Goal: Task Accomplishment & Management: Use online tool/utility

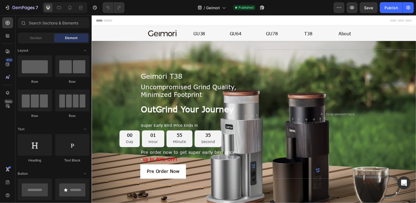
radio input "false"
click at [230, 136] on div "00 Day 01 Hour 54 Minute 35 Second" at bounding box center [170, 139] width 159 height 17
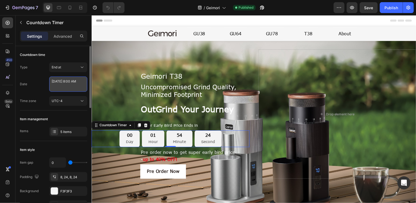
select select "8"
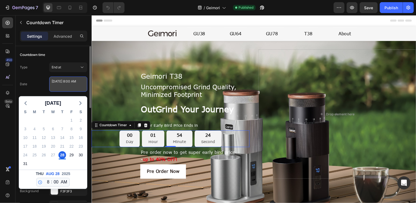
click at [76, 87] on textarea "[DATE] 8:00 AM" at bounding box center [68, 84] width 38 height 15
click at [69, 157] on div "29" at bounding box center [72, 155] width 8 height 8
type textarea "[DATE] 8:00 AM"
click at [75, 84] on textarea "[DATE] 8:00 AM" at bounding box center [68, 84] width 38 height 15
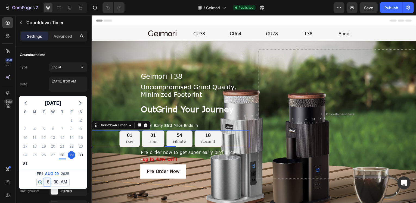
click at [46, 182] on select "12 1 2 3 4 5 6 7 8 9 10 11" at bounding box center [46, 182] width 7 height 8
select select "0"
click at [43, 178] on select "12 1 2 3 4 5 6 7 8 9 10 11" at bounding box center [46, 182] width 7 height 8
type textarea "[DATE] 12:00 AM"
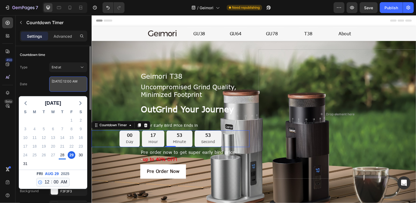
click at [52, 87] on textarea "[DATE] 12:00 AM" at bounding box center [68, 84] width 38 height 15
click at [54, 85] on textarea "[DATE] 12:00 AM" at bounding box center [68, 84] width 38 height 15
click at [46, 180] on select "12 1 2 3 4 5 6 7 8 9 10 11" at bounding box center [46, 182] width 7 height 8
click at [64, 181] on select "AM PM" at bounding box center [63, 182] width 9 height 8
click at [75, 167] on div "5" at bounding box center [71, 163] width 9 height 9
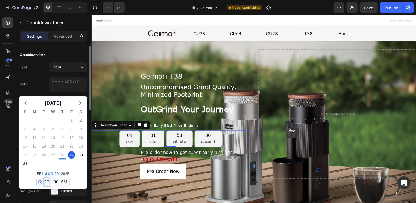
click at [45, 182] on select "12 1 2 3 4 5 6 7 8 9 10 11" at bounding box center [46, 182] width 7 height 8
click at [51, 107] on div "S M T W T F S 27 28 29 30 31 1 2 3 4 5 6 7 8 9 10 11 12 13 14 15 16 17 18 19 20…" at bounding box center [53, 138] width 68 height 62
drag, startPoint x: 47, startPoint y: 182, endPoint x: 47, endPoint y: 177, distance: 5.4
click at [47, 181] on select "12 1 2 3 4 5 6 7 8 9 10 11" at bounding box center [46, 182] width 7 height 8
select select "3"
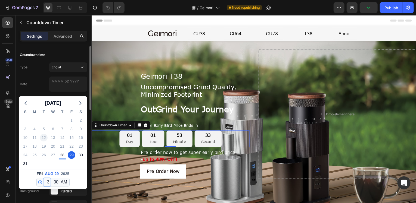
click at [43, 178] on select "12 1 2 3 4 5 6 7 8 9 10 11" at bounding box center [46, 182] width 7 height 8
type textarea "[DATE] 3:00 AM"
select select "3"
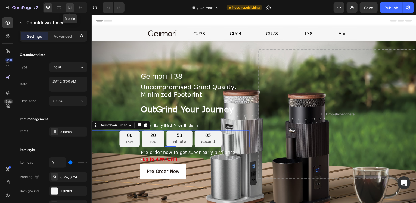
click at [70, 8] on icon at bounding box center [69, 7] width 5 height 5
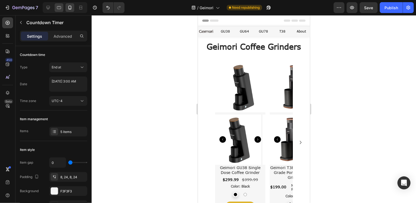
click at [59, 8] on icon at bounding box center [58, 7] width 5 height 5
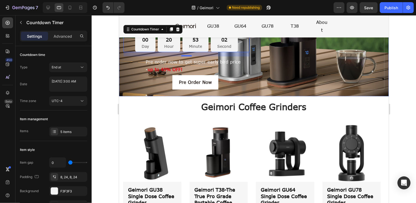
scroll to position [27, 0]
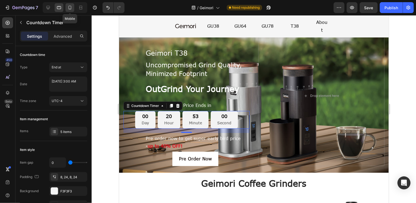
click at [71, 8] on icon at bounding box center [69, 8] width 3 height 4
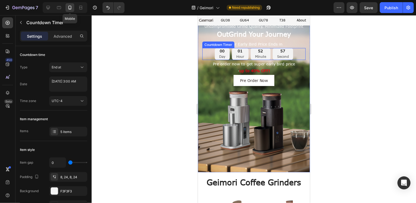
click at [292, 38] on p "OutGrind Your Journey" at bounding box center [253, 34] width 102 height 8
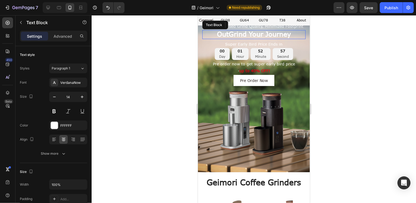
click at [293, 60] on div "00 Day 01 Hour 52 Minute 57 Second" at bounding box center [253, 54] width 103 height 12
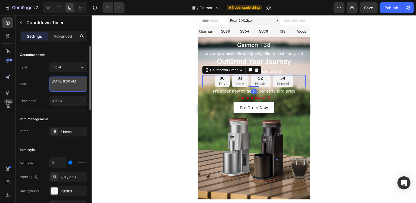
select select "8"
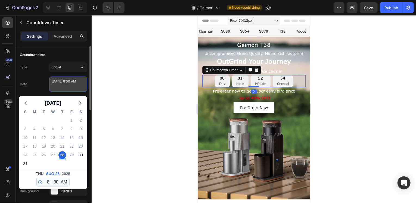
click at [65, 82] on textarea "[DATE] 8:00 AM" at bounding box center [68, 84] width 38 height 15
click at [70, 156] on div "29" at bounding box center [72, 155] width 8 height 8
type textarea "[DATE] 8:00 AM"
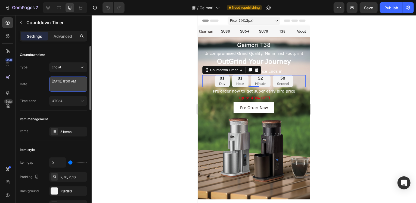
click at [72, 86] on textarea "[DATE] 8:00 AM" at bounding box center [68, 84] width 38 height 15
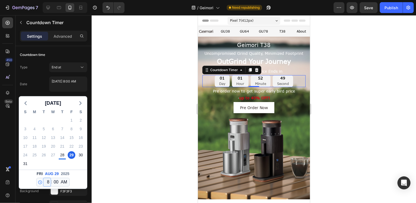
click at [48, 182] on select "12 1 2 3 4 5 6 7 8 9 10 11" at bounding box center [46, 182] width 7 height 8
select select "3"
click at [43, 178] on select "12 1 2 3 4 5 6 7 8 9 10 11" at bounding box center [46, 182] width 7 height 8
type textarea "[DATE] 3:00 AM"
click at [313, 72] on div at bounding box center [254, 109] width 324 height 188
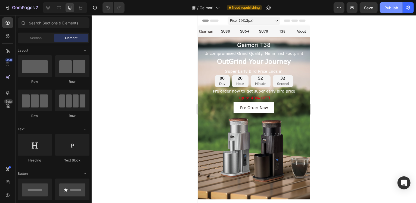
click at [391, 11] on button "Publish" at bounding box center [390, 7] width 23 height 11
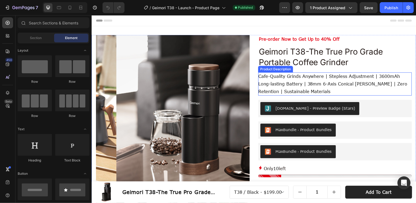
scroll to position [81, 0]
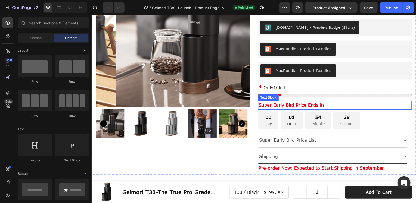
click at [377, 112] on div "00 Day 01 Hour 54 Minute 38 Second" at bounding box center [336, 121] width 154 height 18
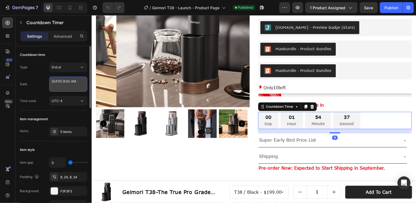
select select "8"
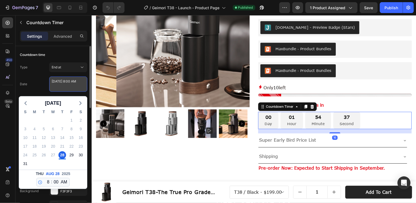
click at [61, 85] on textarea "[DATE] 8:00 AM" at bounding box center [68, 84] width 38 height 15
click at [70, 155] on div "29" at bounding box center [72, 155] width 8 height 8
type textarea "[DATE] 8:00 AM"
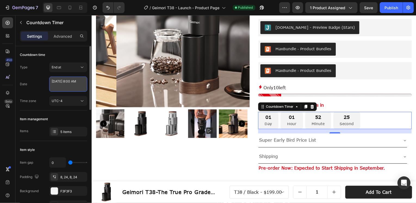
click at [74, 83] on textarea "[DATE] 8:00 AM" at bounding box center [68, 84] width 38 height 15
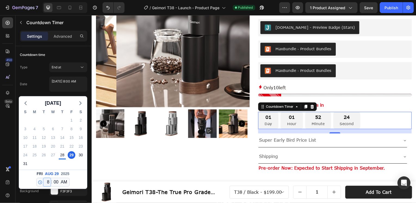
click at [46, 181] on select "12 1 2 3 4 5 6 7 8 9 10 11" at bounding box center [46, 182] width 7 height 8
select select "3"
click at [43, 178] on select "12 1 2 3 4 5 6 7 8 9 10 11" at bounding box center [46, 182] width 7 height 8
type textarea "[DATE] 3:00 AM"
click at [39, 77] on div "Date August 29 2025 3:00 AM August 2025 S M T W T F S 27 28 29 30 31 1 2 3 4 5 …" at bounding box center [53, 84] width 67 height 15
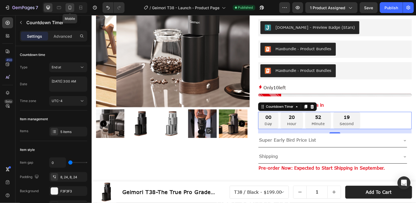
click at [68, 8] on icon at bounding box center [69, 8] width 3 height 4
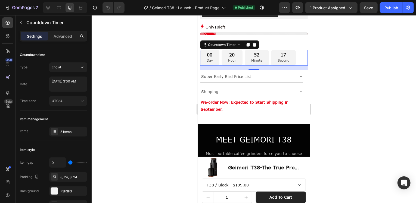
scroll to position [280, 0]
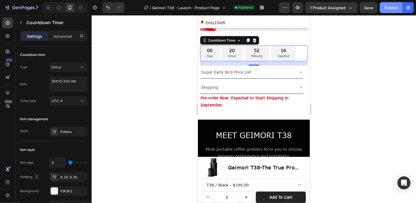
click at [393, 10] on div "Publish" at bounding box center [391, 8] width 14 height 6
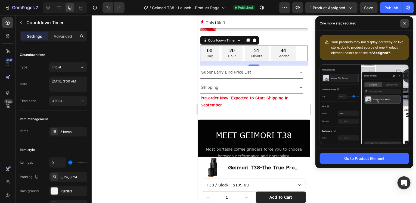
click at [406, 23] on span at bounding box center [404, 23] width 9 height 9
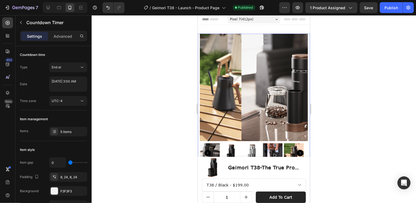
scroll to position [0, 0]
